Goal: Check status: Check status

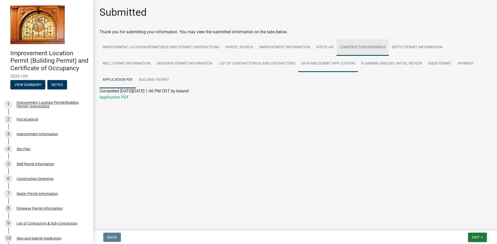
drag, startPoint x: 345, startPoint y: 49, endPoint x: 340, endPoint y: 58, distance: 10.0
click at [346, 49] on link "Construction Drawings" at bounding box center [362, 47] width 52 height 17
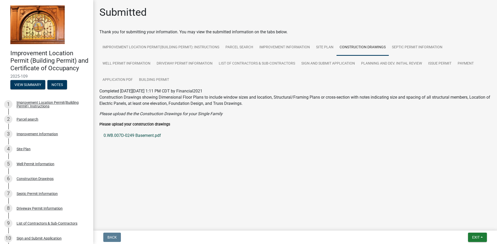
click at [136, 136] on link "0.WB.007D-0249 Basement.pdf" at bounding box center [294, 136] width 391 height 12
click at [121, 79] on link "Application PDF" at bounding box center [117, 80] width 36 height 17
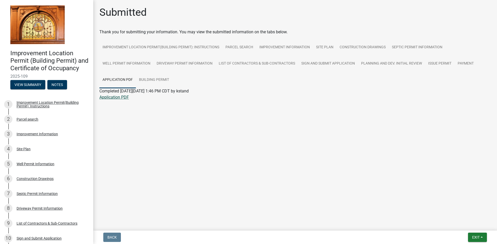
click at [113, 96] on link "Application PDF" at bounding box center [113, 97] width 29 height 5
click at [352, 45] on link "Construction Drawings" at bounding box center [362, 47] width 52 height 17
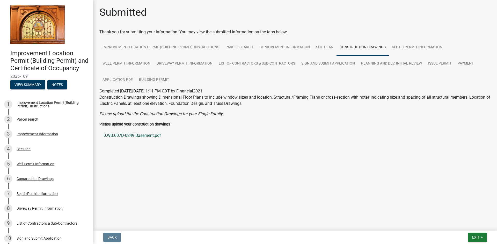
click at [122, 135] on link "0.WB.007D-0249 Basement.pdf" at bounding box center [294, 136] width 391 height 12
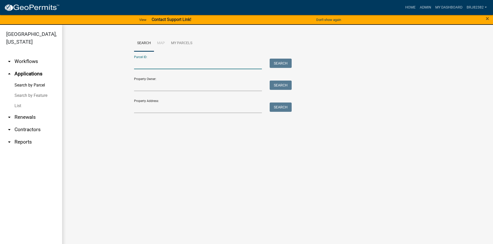
click at [156, 66] on input "Parcel ID:" at bounding box center [198, 64] width 128 height 11
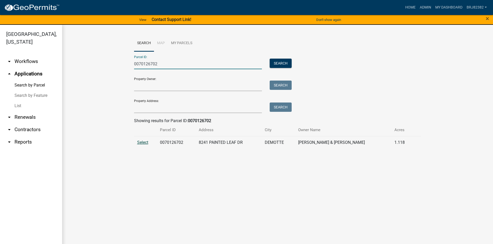
type input "0070126702"
click at [145, 144] on span "Select" at bounding box center [142, 142] width 11 height 5
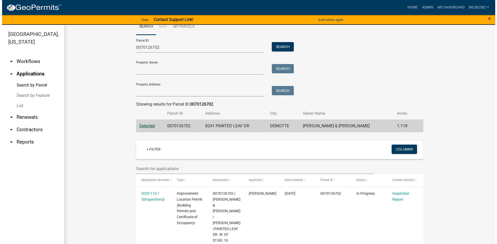
scroll to position [26, 0]
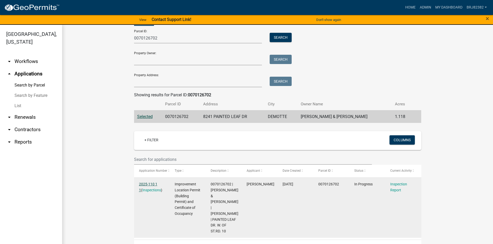
click at [149, 185] on link "2025-110 1 1" at bounding box center [148, 187] width 18 height 10
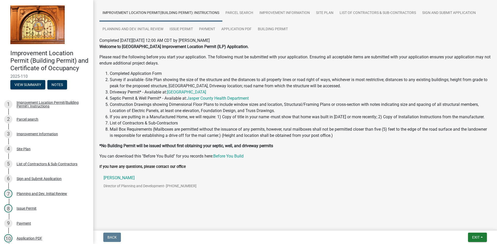
scroll to position [9, 0]
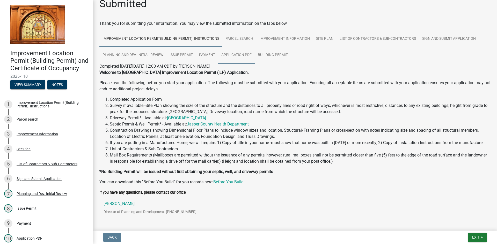
click at [243, 54] on link "Application PDF" at bounding box center [236, 55] width 36 height 17
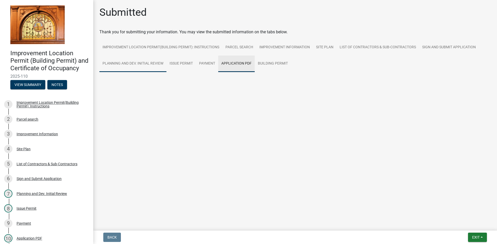
scroll to position [0, 0]
click at [118, 81] on link "Application PDF" at bounding box center [113, 81] width 29 height 5
click at [324, 47] on link "Site Plan" at bounding box center [325, 47] width 24 height 17
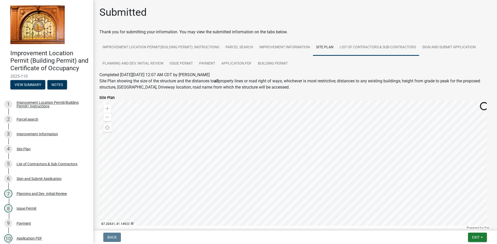
drag, startPoint x: 372, startPoint y: 49, endPoint x: 372, endPoint y: 56, distance: 6.7
click at [372, 49] on link "List of Contractors & Sub-Contractors" at bounding box center [377, 47] width 83 height 17
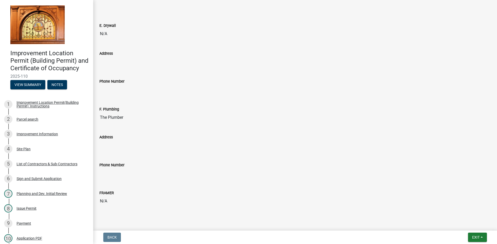
scroll to position [532, 0]
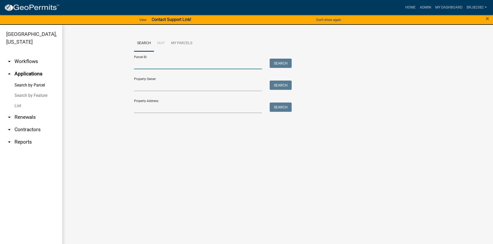
click at [149, 64] on input "Parcel ID:" at bounding box center [198, 64] width 128 height 11
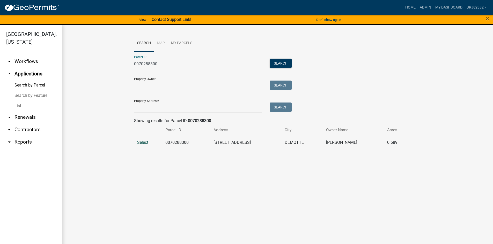
type input "0070288300"
click at [144, 144] on span "Select" at bounding box center [142, 142] width 11 height 5
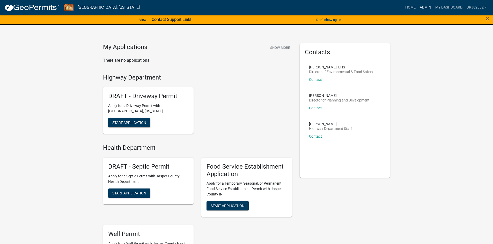
drag, startPoint x: 423, startPoint y: 5, endPoint x: 379, endPoint y: 12, distance: 44.8
click at [423, 6] on link "Admin" at bounding box center [426, 8] width 16 height 10
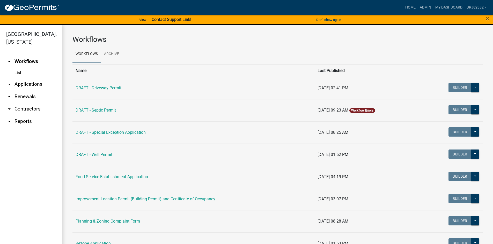
click at [21, 84] on link "arrow_drop_down Applications" at bounding box center [31, 84] width 62 height 12
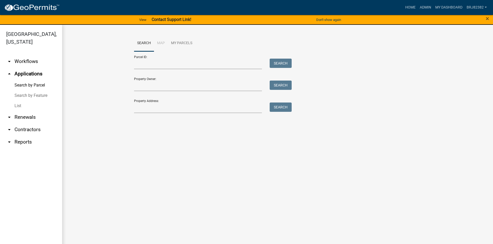
click at [133, 66] on div at bounding box center [198, 64] width 136 height 11
click at [140, 66] on input "Parcel ID:" at bounding box center [198, 64] width 128 height 11
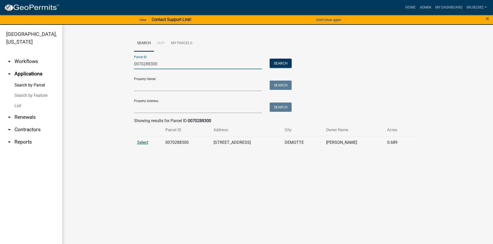
type input "0070288300"
click at [138, 142] on span "Select" at bounding box center [142, 142] width 11 height 5
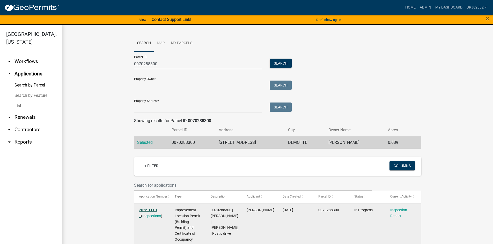
click at [150, 210] on link "2025-111 1 1" at bounding box center [148, 213] width 18 height 10
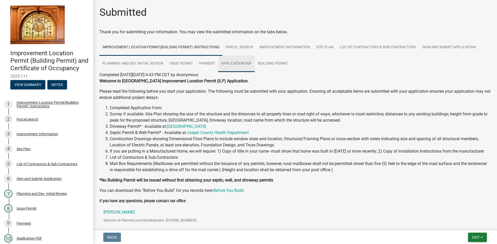
drag, startPoint x: 236, startPoint y: 65, endPoint x: 192, endPoint y: 103, distance: 57.8
click at [236, 65] on link "Application PDF" at bounding box center [236, 64] width 36 height 17
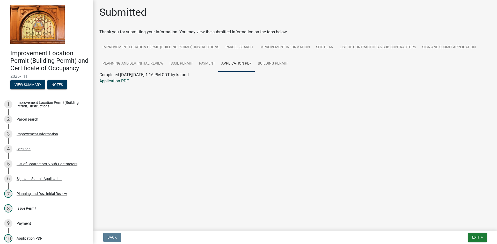
click at [114, 81] on link "Application PDF" at bounding box center [113, 81] width 29 height 5
